Goal: Task Accomplishment & Management: Use online tool/utility

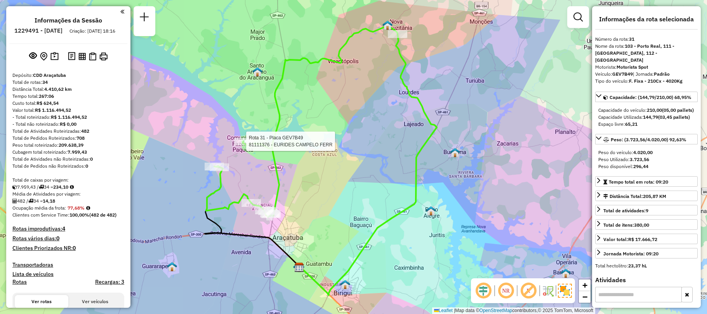
select select "**********"
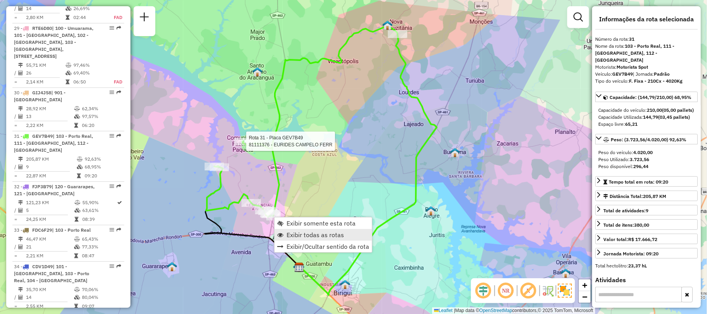
click at [291, 238] on link "Exibir todas as rotas" at bounding box center [323, 235] width 97 height 12
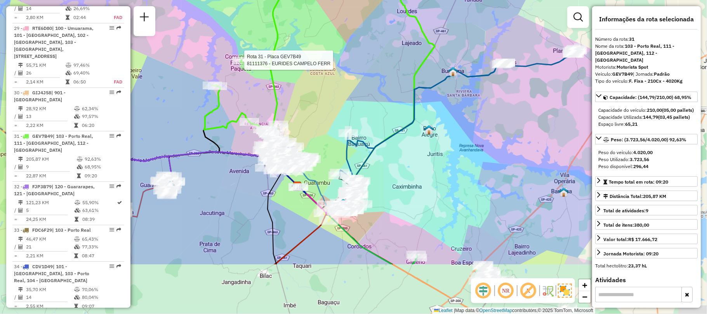
drag, startPoint x: 301, startPoint y: 205, endPoint x: 299, endPoint y: 134, distance: 71.1
click at [299, 134] on div "Rota 31 - Placa GEV7B49 81111376 - EURIDES CAMPELO FERR Janela de atendimento G…" at bounding box center [353, 157] width 707 height 314
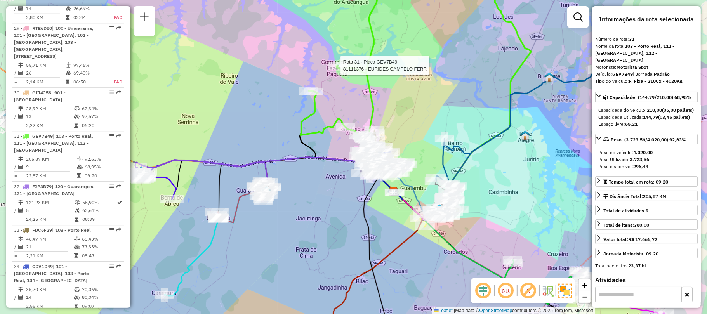
drag, startPoint x: 212, startPoint y: 160, endPoint x: 308, endPoint y: 167, distance: 96.5
click at [308, 167] on div "Rota 31 - Placa GEV7B49 81111376 - EURIDES CAMPELO FERR Janela de atendimento G…" at bounding box center [353, 157] width 707 height 314
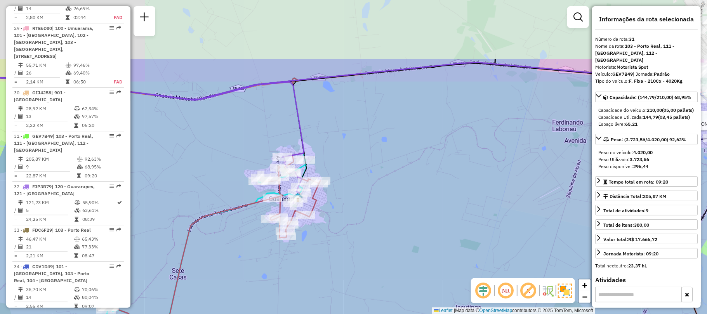
drag, startPoint x: 343, startPoint y: 129, endPoint x: 319, endPoint y: 215, distance: 89.6
click at [327, 220] on div "Rota 31 - Placa GEV7B49 81111376 - EURIDES CAMPELO FERR Rota 19 - Placa FXD2057…" at bounding box center [353, 157] width 707 height 314
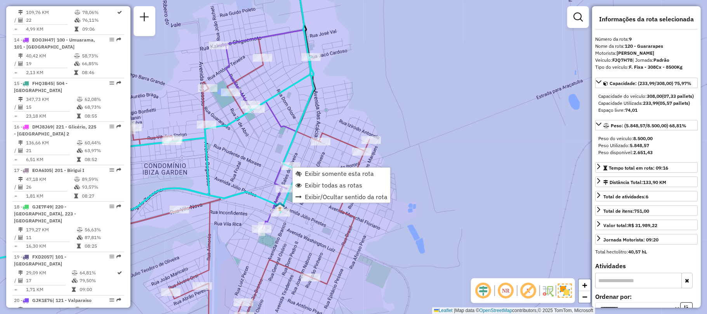
scroll to position [653, 0]
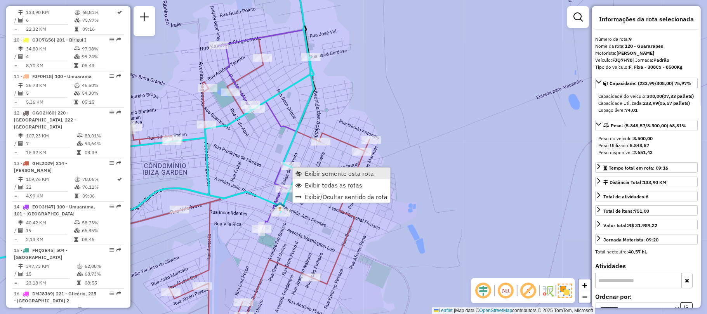
click at [316, 176] on span "Exibir somente esta rota" at bounding box center [339, 174] width 69 height 6
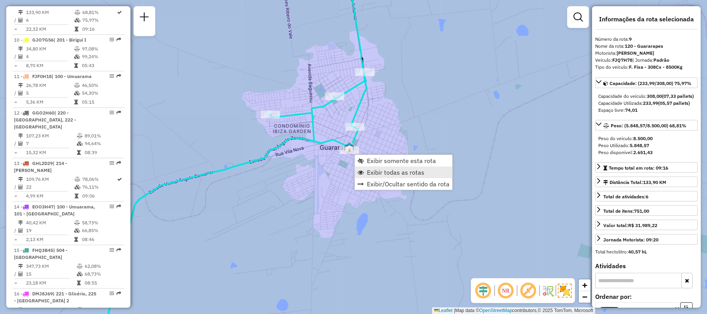
click at [361, 168] on link "Exibir todas as rotas" at bounding box center [403, 173] width 97 height 12
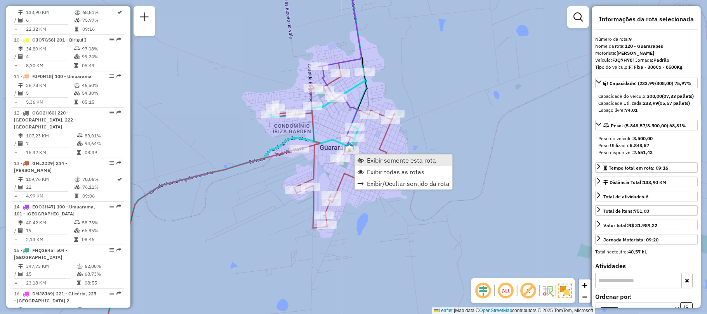
click at [362, 158] on span "Exibir somente esta rota" at bounding box center [361, 160] width 6 height 6
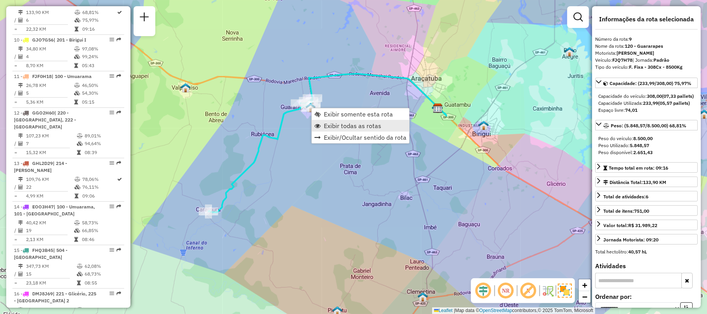
click at [324, 124] on span "Exibir todas as rotas" at bounding box center [352, 126] width 57 height 6
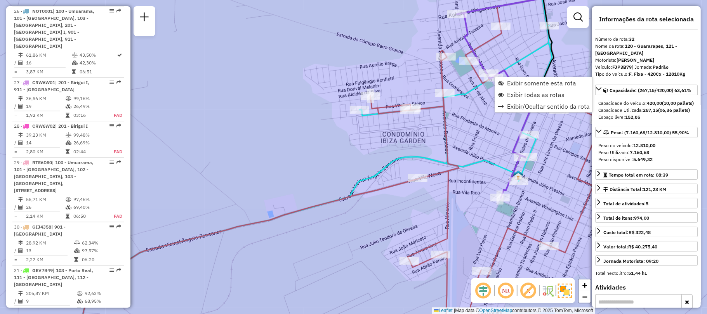
scroll to position [1484, 0]
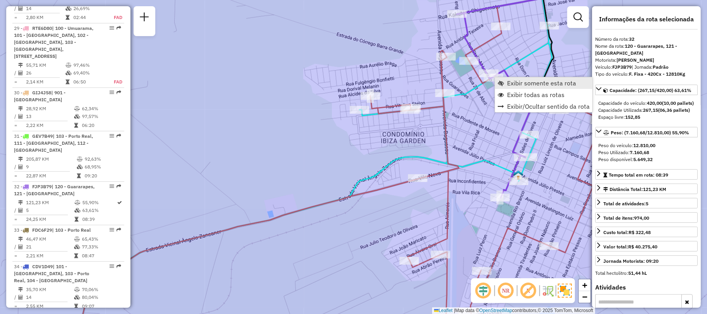
click at [513, 86] on span "Exibir somente esta rota" at bounding box center [541, 83] width 69 height 6
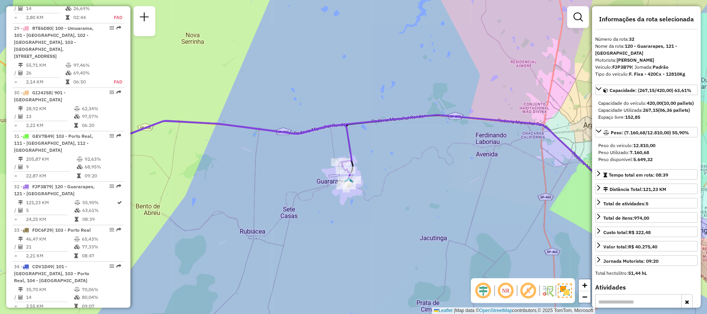
drag, startPoint x: 413, startPoint y: 159, endPoint x: 474, endPoint y: 155, distance: 61.2
click at [472, 158] on div "Janela de atendimento Grade de atendimento Capacidade Transportadoras Veículos …" at bounding box center [353, 157] width 707 height 314
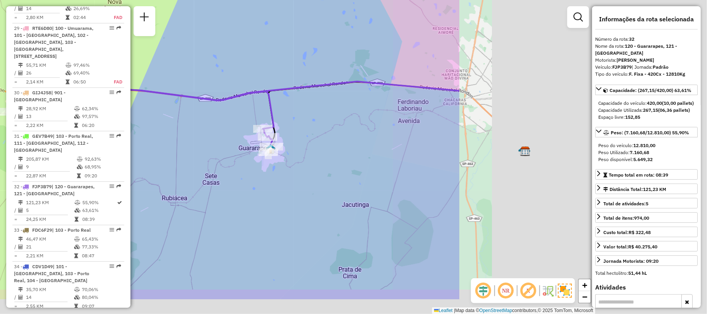
drag, startPoint x: 499, startPoint y: 174, endPoint x: 168, endPoint y: 125, distance: 334.6
click at [169, 125] on div "Janela de atendimento Grade de atendimento Capacidade Transportadoras Veículos …" at bounding box center [353, 157] width 707 height 314
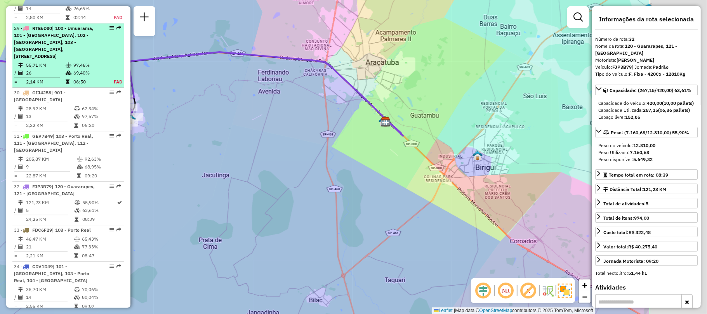
drag, startPoint x: 414, startPoint y: 162, endPoint x: 103, endPoint y: 66, distance: 325.3
click at [103, 66] on hb-router-mapa "Informações da Sessão 1229491 - [DATE] Criação: [DATE] 18:16 Depósito: CDD Araç…" at bounding box center [353, 157] width 707 height 314
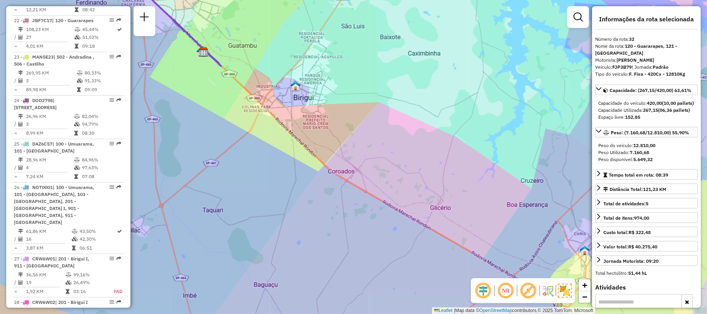
scroll to position [580, 0]
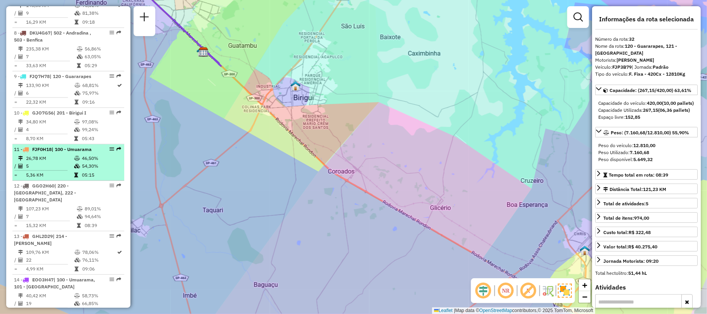
click at [110, 151] on em at bounding box center [112, 149] width 5 height 5
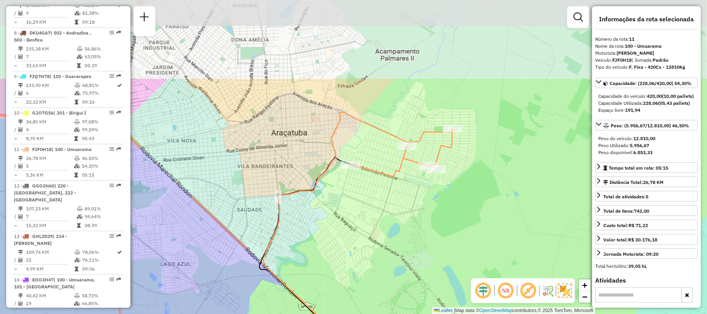
drag, startPoint x: 292, startPoint y: 57, endPoint x: 294, endPoint y: 161, distance: 104.1
click at [294, 161] on div "Janela de atendimento Grade de atendimento Capacidade Transportadoras Veículos …" at bounding box center [353, 157] width 707 height 314
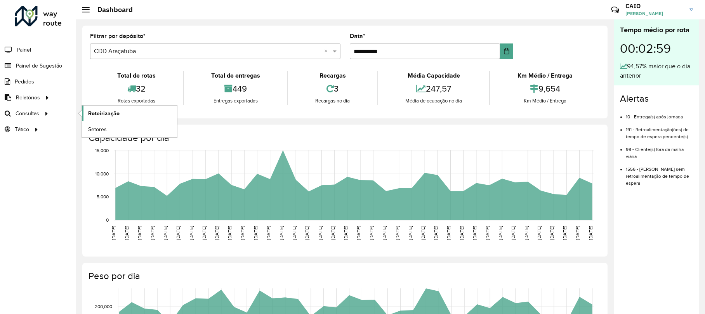
click at [140, 115] on link "Roteirização" at bounding box center [129, 114] width 95 height 16
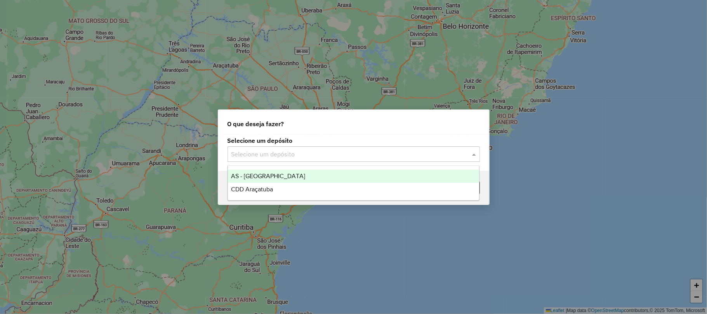
click at [387, 150] on input "text" at bounding box center [345, 154] width 229 height 9
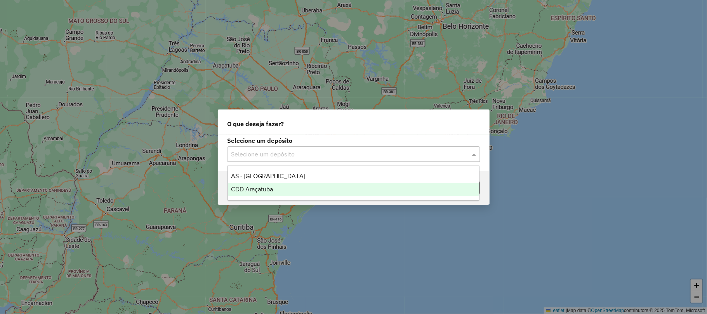
click at [268, 187] on span "CDD Araçatuba" at bounding box center [252, 189] width 42 height 7
